Goal: Task Accomplishment & Management: Use online tool/utility

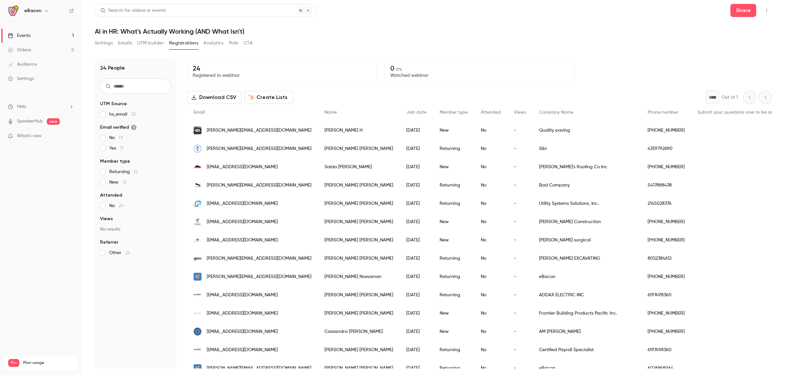
click at [765, 9] on icon "button" at bounding box center [766, 10] width 5 height 5
click at [741, 63] on div "Invite to Studio" at bounding box center [741, 61] width 50 height 7
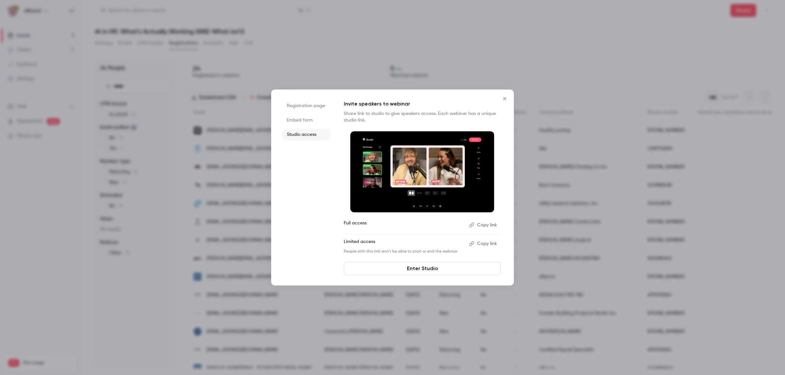
click at [485, 225] on button "Copy link" at bounding box center [483, 225] width 34 height 10
click at [484, 226] on button "Copy link" at bounding box center [483, 225] width 34 height 10
click at [504, 98] on icon "Close" at bounding box center [505, 98] width 8 height 5
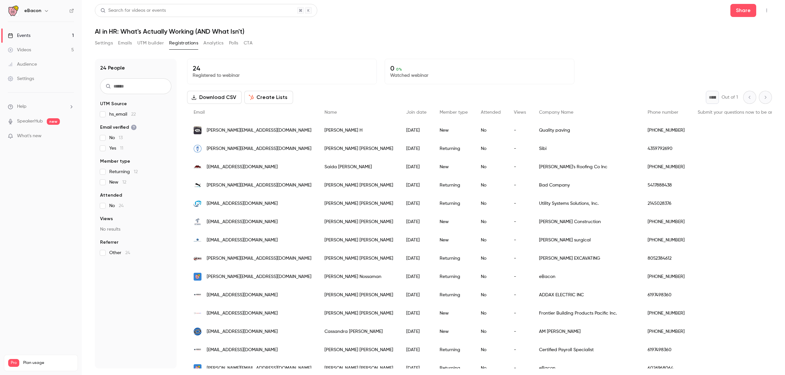
click at [767, 8] on button "button" at bounding box center [766, 10] width 10 height 10
click at [727, 48] on li "Enter Studio" at bounding box center [736, 44] width 71 height 17
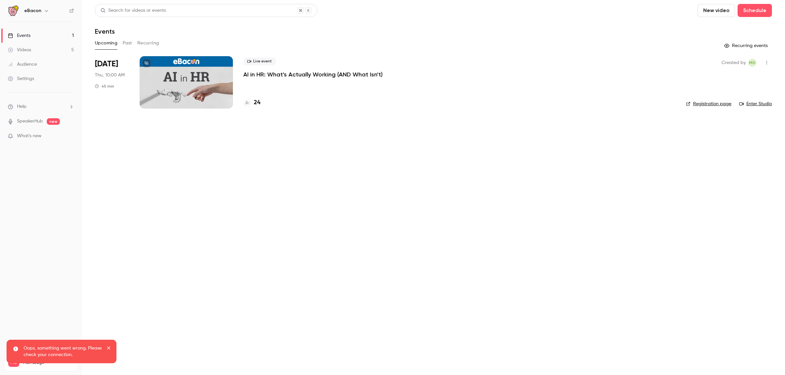
click at [204, 84] on div at bounding box center [186, 82] width 93 height 52
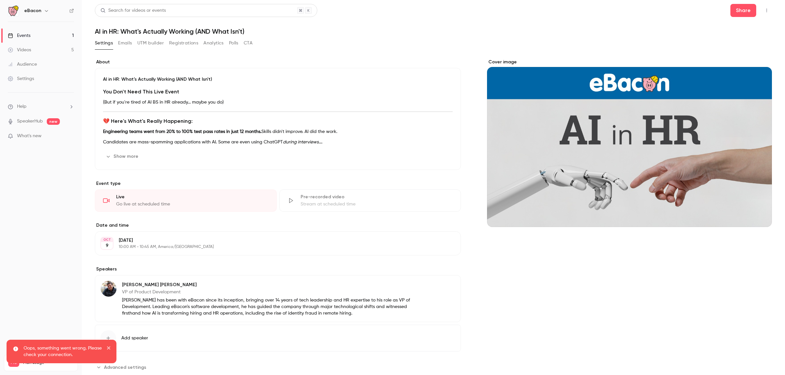
click at [764, 12] on icon "button" at bounding box center [766, 10] width 5 height 5
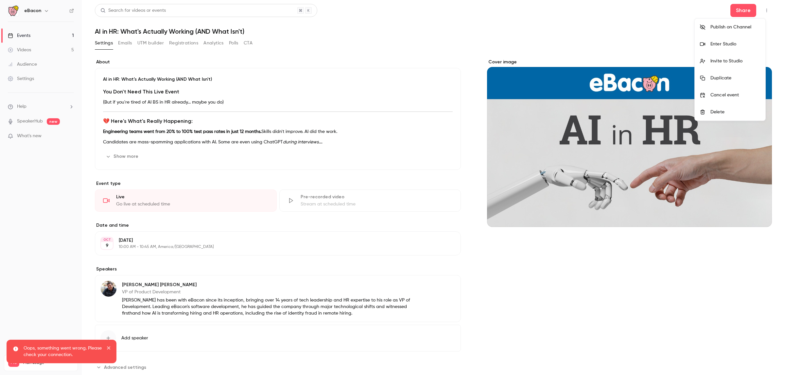
click at [737, 44] on div "Enter Studio" at bounding box center [735, 44] width 50 height 7
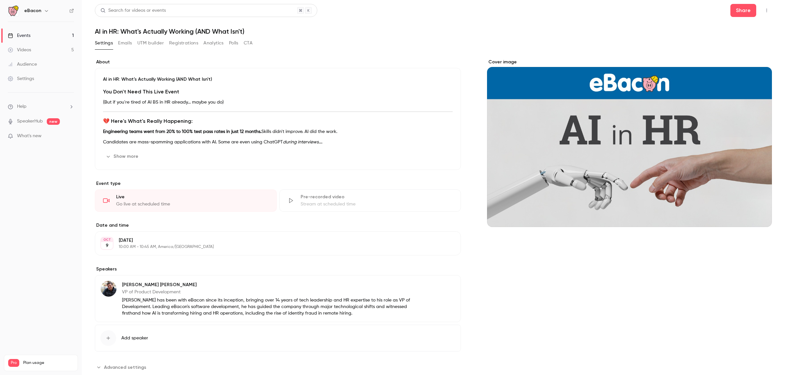
click at [764, 11] on icon "button" at bounding box center [766, 10] width 5 height 5
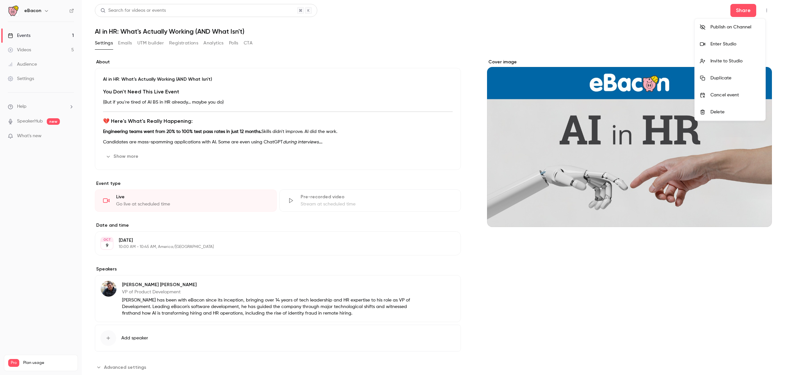
click at [730, 45] on div "Enter Studio" at bounding box center [735, 44] width 50 height 7
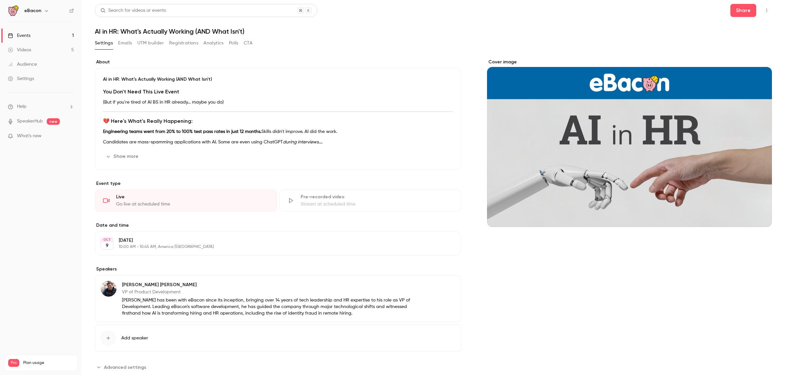
click at [149, 40] on button "UTM builder" at bounding box center [150, 43] width 26 height 10
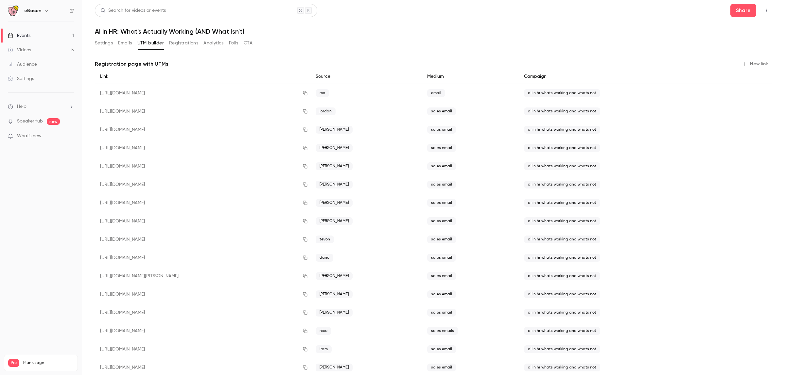
click at [183, 44] on button "Registrations" at bounding box center [183, 43] width 29 height 10
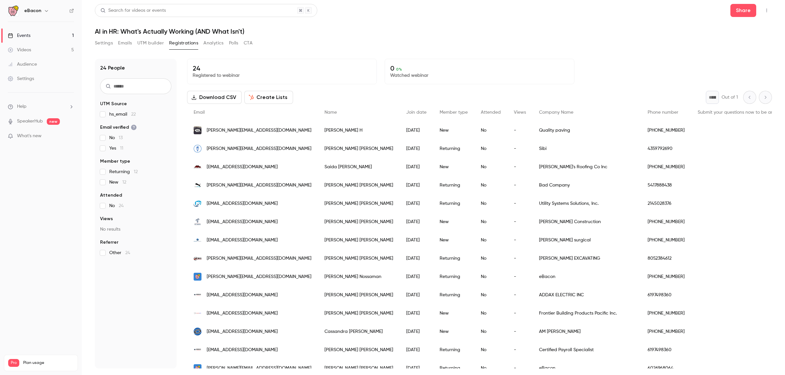
click at [450, 59] on div "0 0 % Watched webinar" at bounding box center [479, 72] width 190 height 26
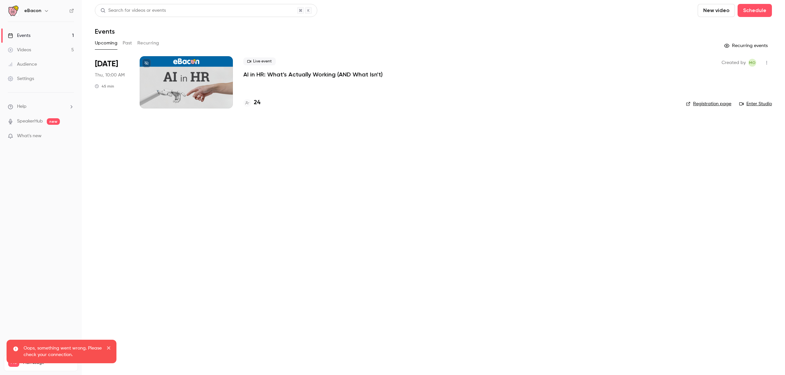
click at [293, 76] on p "AI in HR: What's Actually Working (AND What Isn't)" at bounding box center [312, 75] width 139 height 8
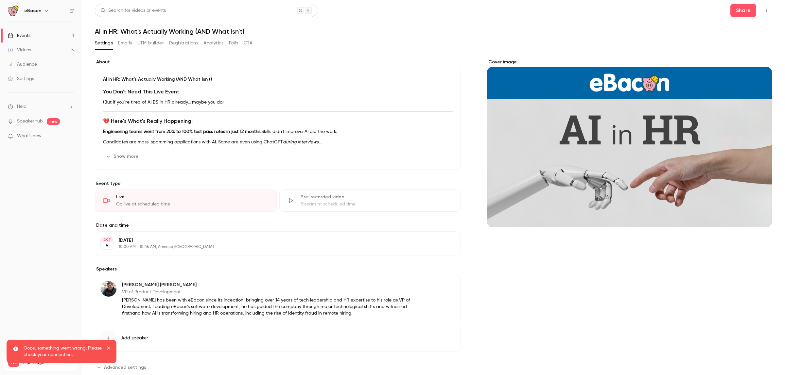
click at [192, 40] on button "Registrations" at bounding box center [183, 43] width 29 height 10
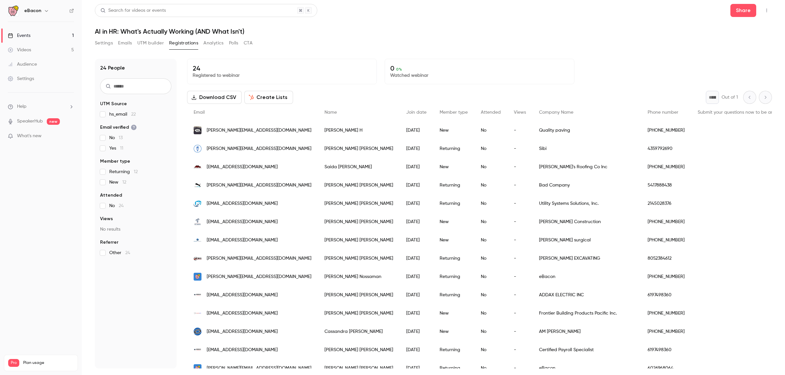
click at [146, 38] on button "UTM builder" at bounding box center [150, 43] width 26 height 10
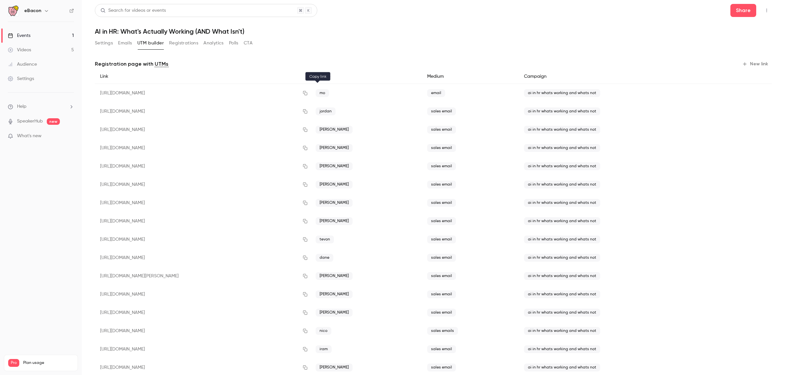
click at [308, 94] on icon "button" at bounding box center [304, 93] width 5 height 5
click at [191, 43] on button "Registrations" at bounding box center [183, 43] width 29 height 10
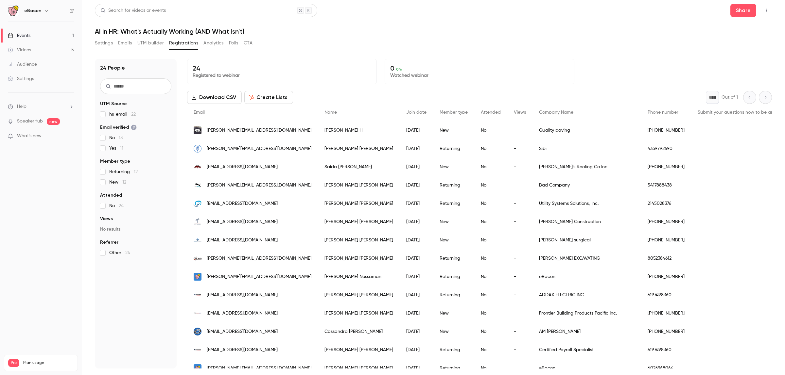
click at [210, 40] on button "Analytics" at bounding box center [213, 43] width 20 height 10
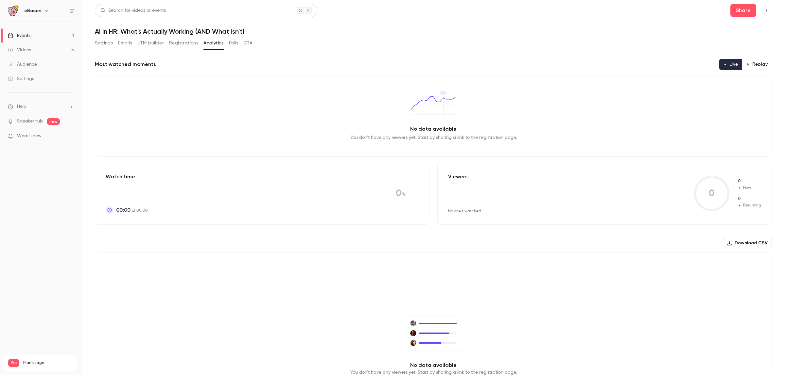
click at [154, 44] on button "UTM builder" at bounding box center [150, 43] width 26 height 10
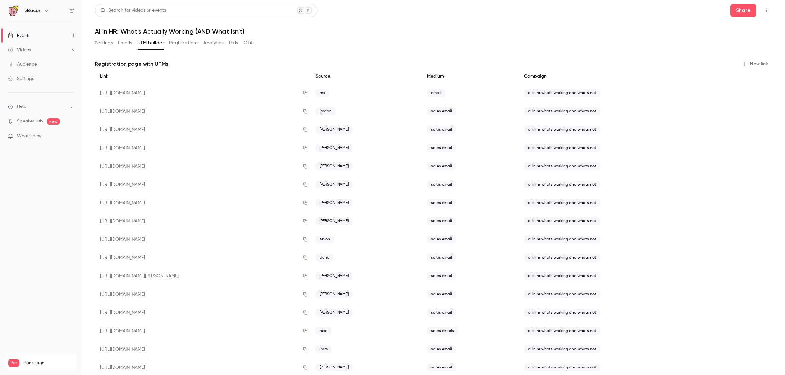
click at [323, 94] on div "mo" at bounding box center [365, 93] width 111 height 19
click at [310, 94] on button "button" at bounding box center [305, 93] width 10 height 10
